Goal: Transaction & Acquisition: Purchase product/service

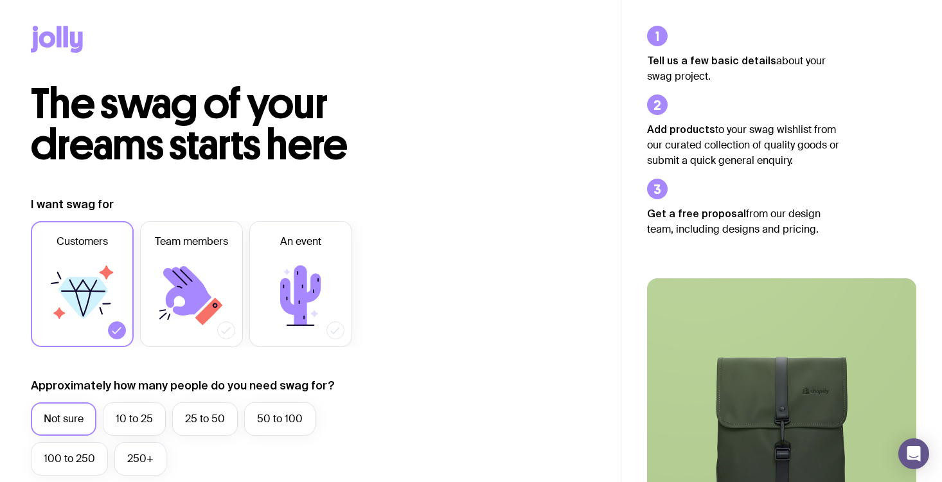
click at [58, 39] on icon at bounding box center [59, 36] width 4 height 21
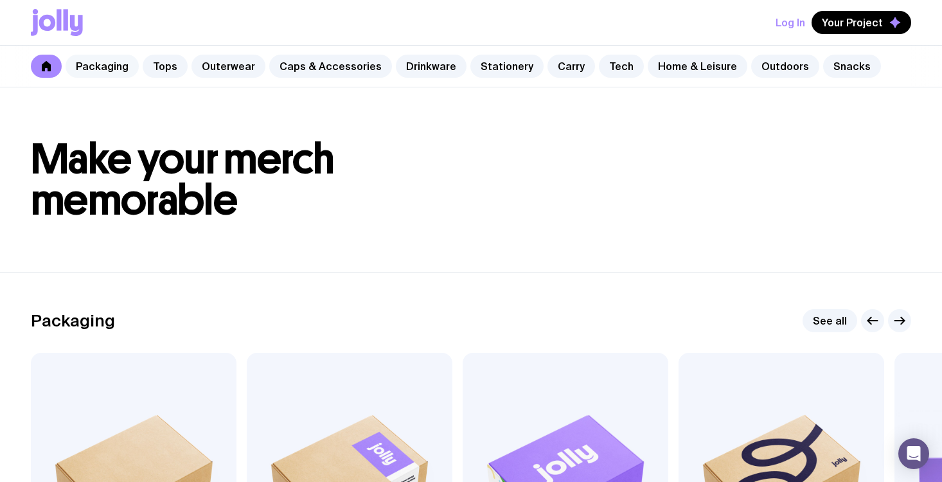
click at [114, 69] on link "Packaging" at bounding box center [102, 66] width 73 height 23
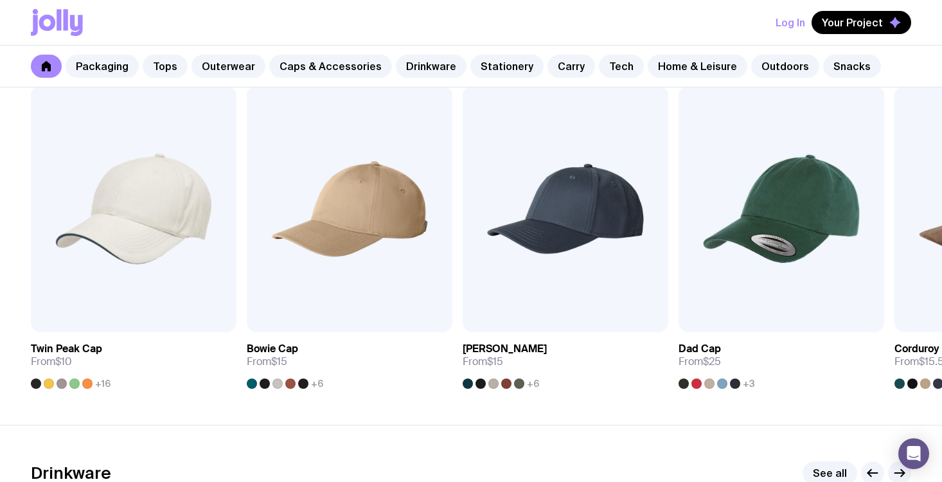
scroll to position [1071, 0]
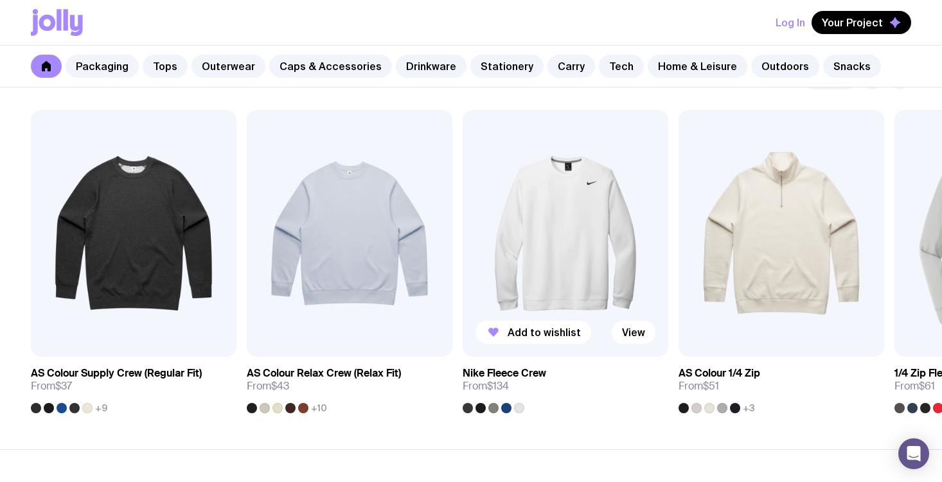
click at [470, 409] on div at bounding box center [467, 408] width 10 height 10
click at [487, 411] on div at bounding box center [493, 408] width 62 height 10
